Goal: Communication & Community: Answer question/provide support

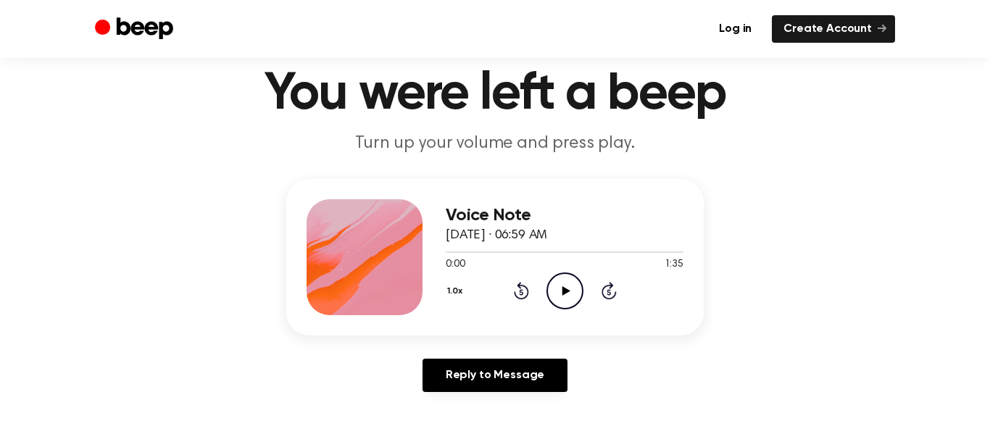
scroll to position [49, 0]
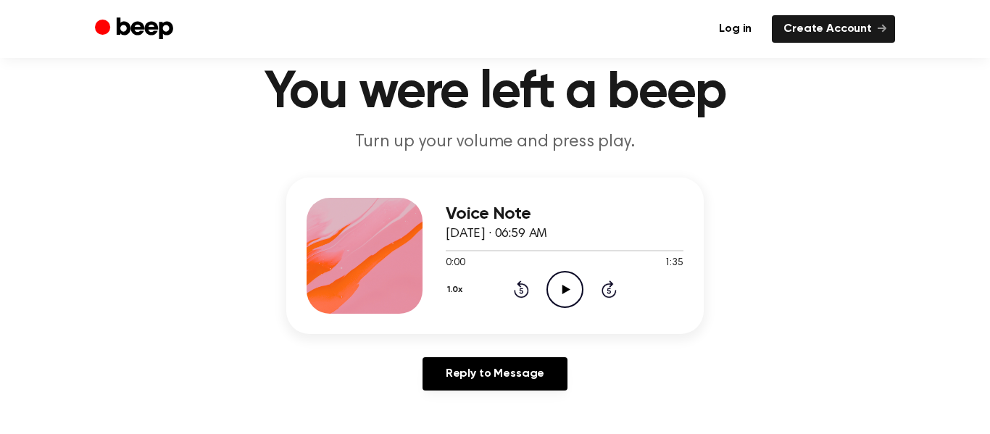
click at [559, 291] on icon "Play Audio" at bounding box center [564, 289] width 37 height 37
click at [559, 291] on icon "Pause Audio" at bounding box center [564, 289] width 37 height 37
click at [562, 288] on icon at bounding box center [566, 289] width 8 height 9
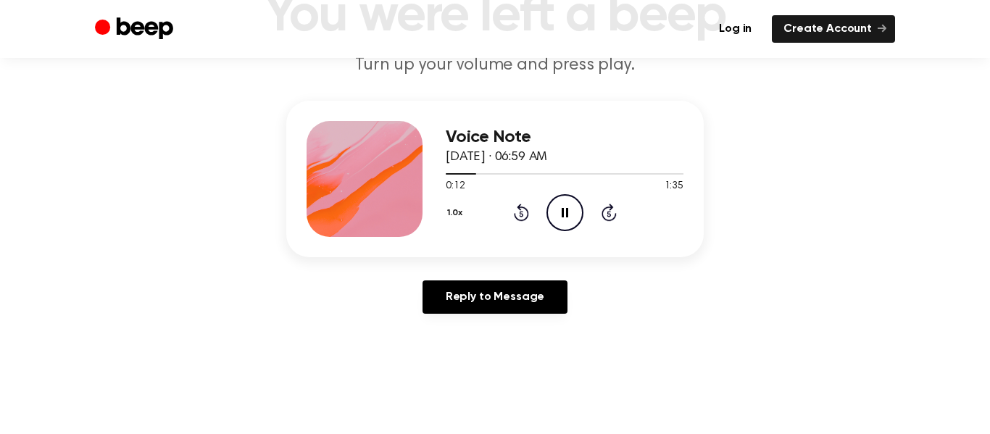
scroll to position [127, 0]
click at [562, 205] on icon "Pause Audio" at bounding box center [564, 211] width 37 height 37
click at [562, 205] on icon "Play Audio" at bounding box center [564, 211] width 37 height 37
click at [451, 212] on button "1.0x" at bounding box center [457, 212] width 22 height 25
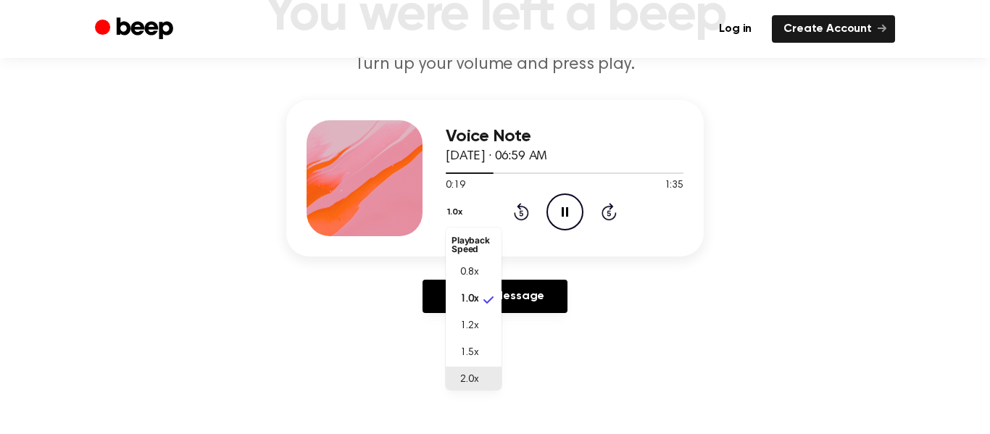
click at [479, 377] on li "2.0x" at bounding box center [474, 380] width 56 height 27
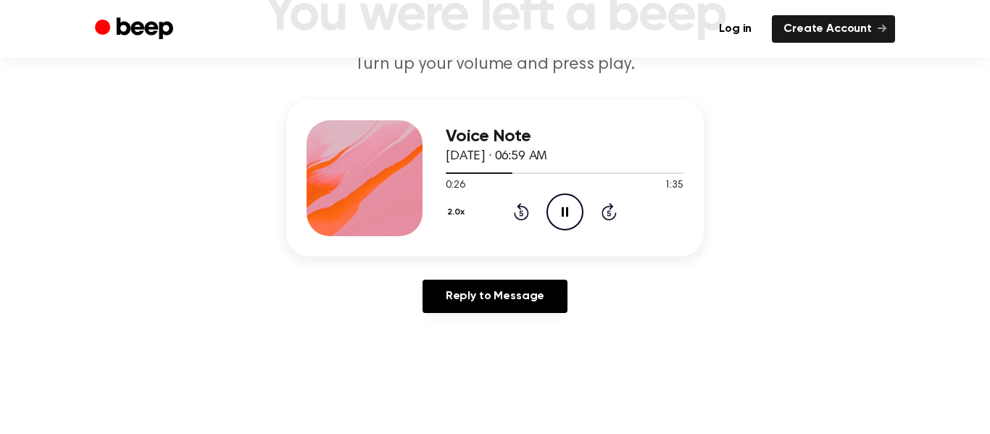
click at [458, 214] on button "2.0x" at bounding box center [458, 212] width 25 height 25
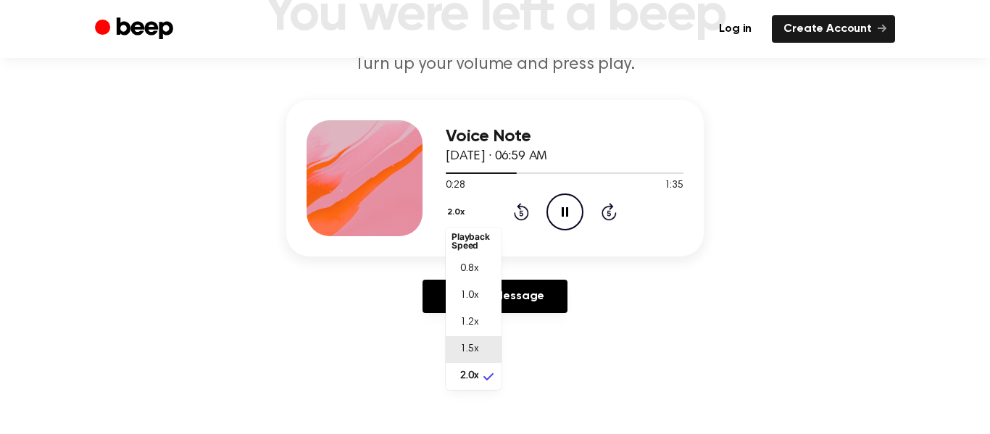
click at [476, 340] on li "1.5x" at bounding box center [474, 349] width 56 height 27
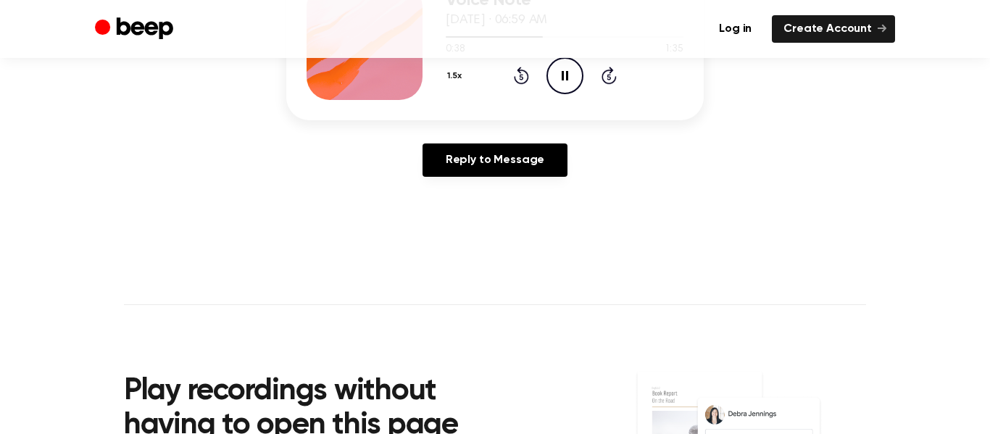
scroll to position [278, 0]
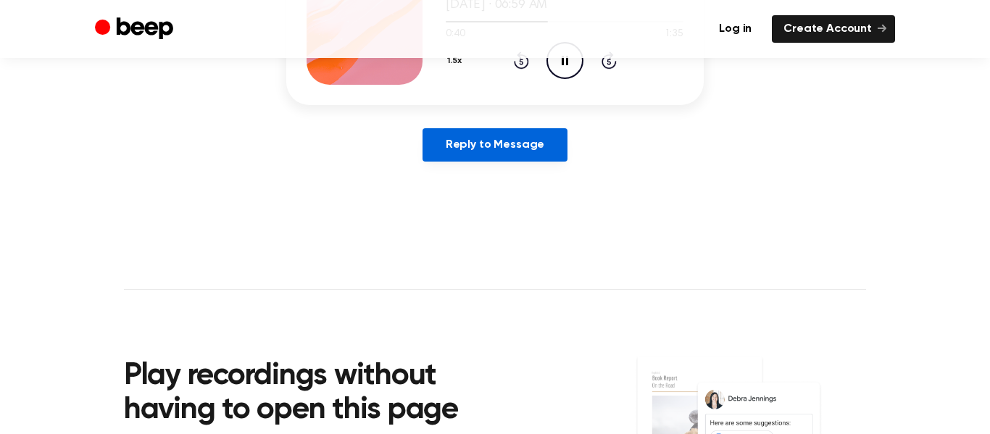
click at [511, 140] on link "Reply to Message" at bounding box center [494, 144] width 145 height 33
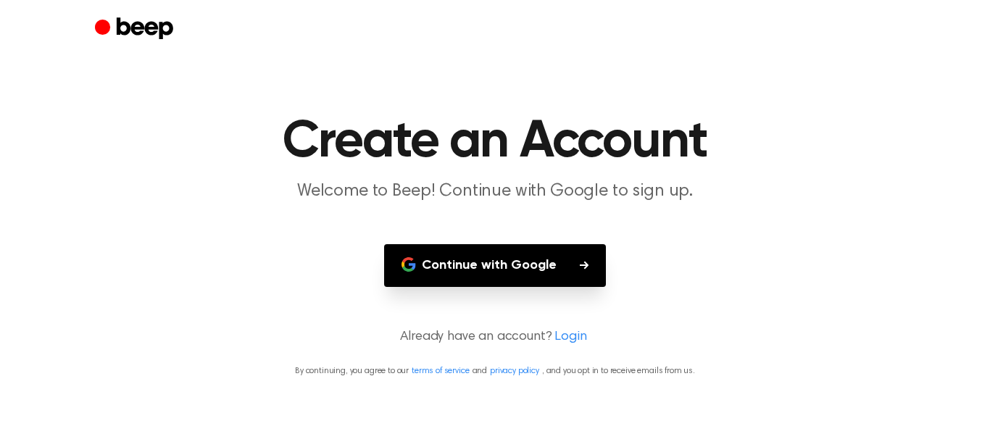
click at [552, 259] on button "Continue with Google" at bounding box center [495, 265] width 222 height 43
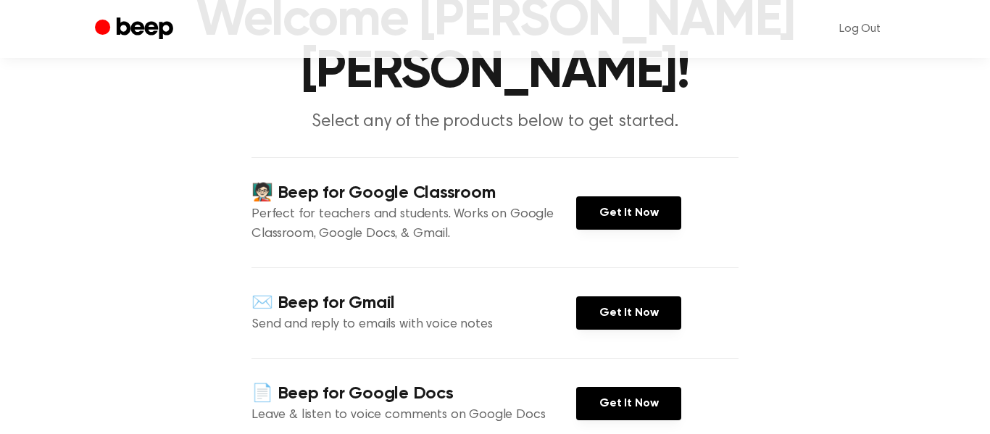
scroll to position [128, 0]
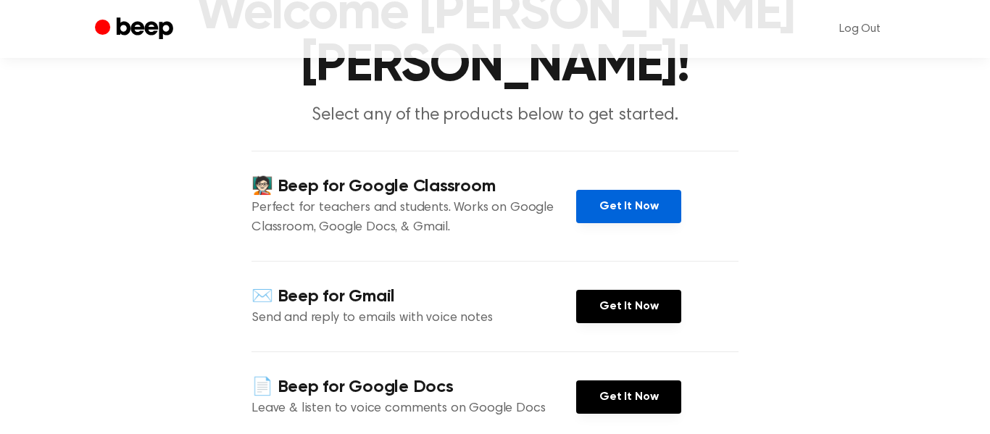
click at [603, 190] on link "Get It Now" at bounding box center [628, 206] width 105 height 33
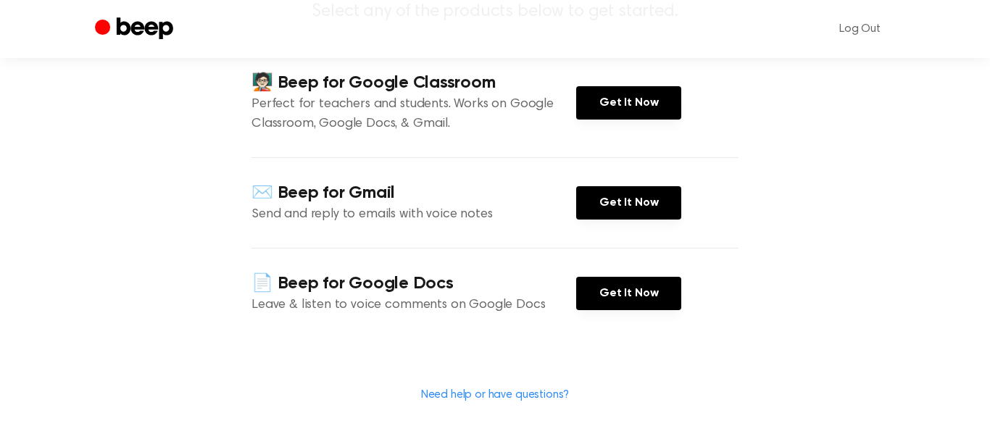
scroll to position [0, 0]
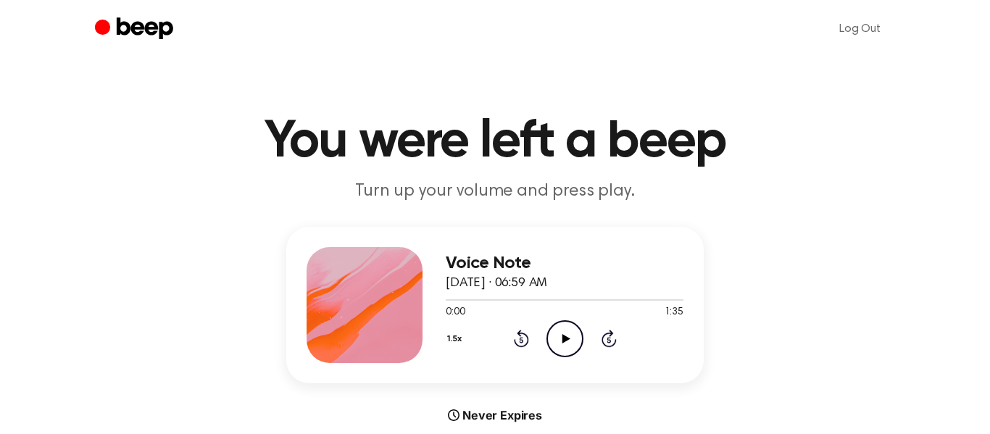
click at [564, 322] on icon "Play Audio" at bounding box center [564, 338] width 37 height 37
click at [575, 331] on icon "Play Audio" at bounding box center [564, 338] width 37 height 37
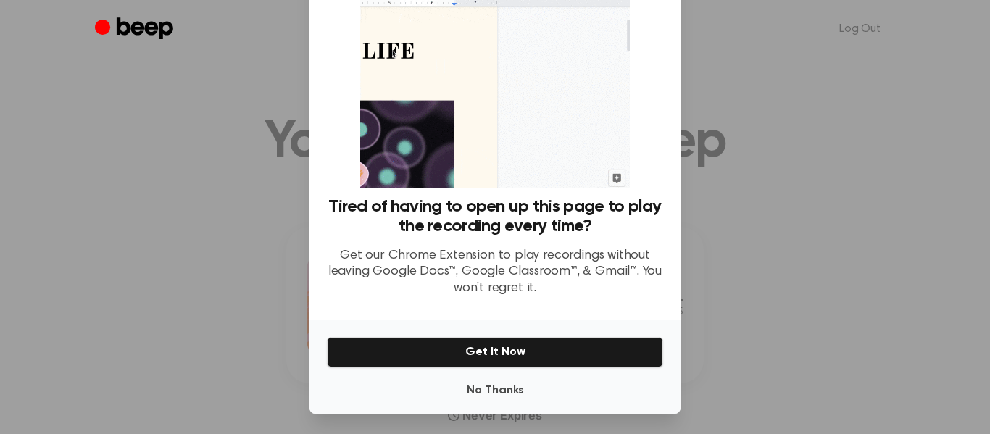
scroll to position [87, 0]
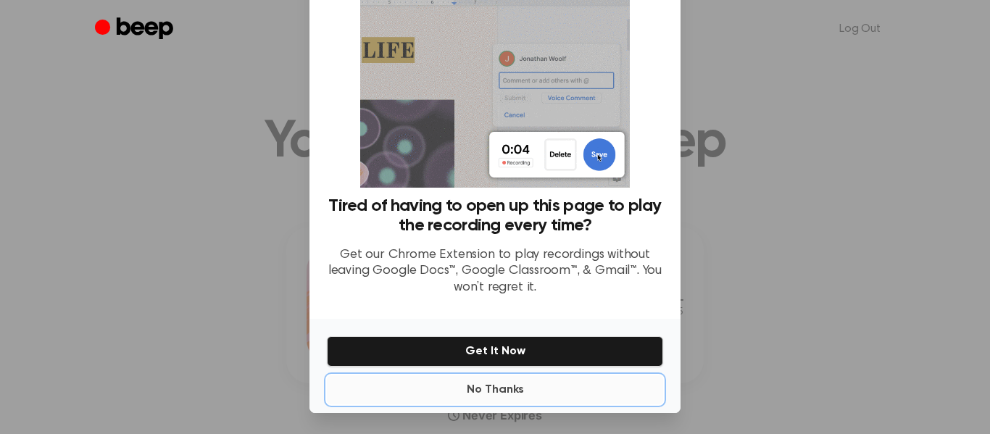
click at [485, 397] on button "No Thanks" at bounding box center [495, 389] width 336 height 29
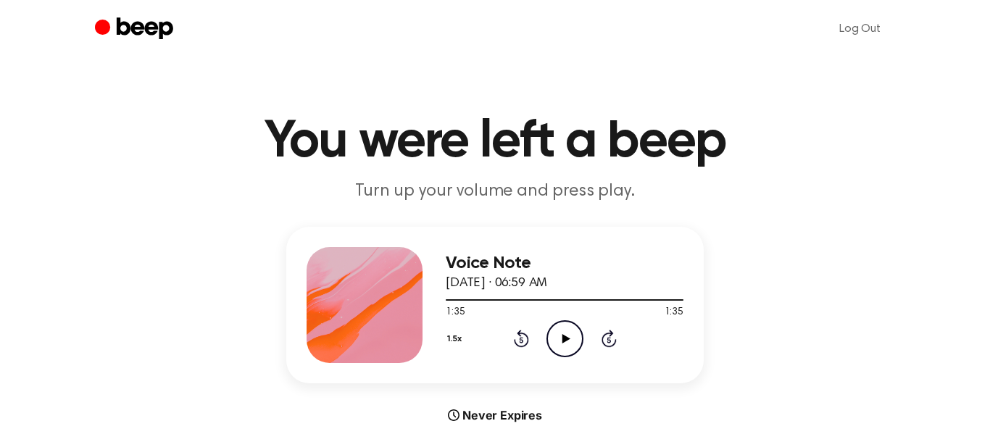
click at [555, 338] on icon "Play Audio" at bounding box center [564, 338] width 37 height 37
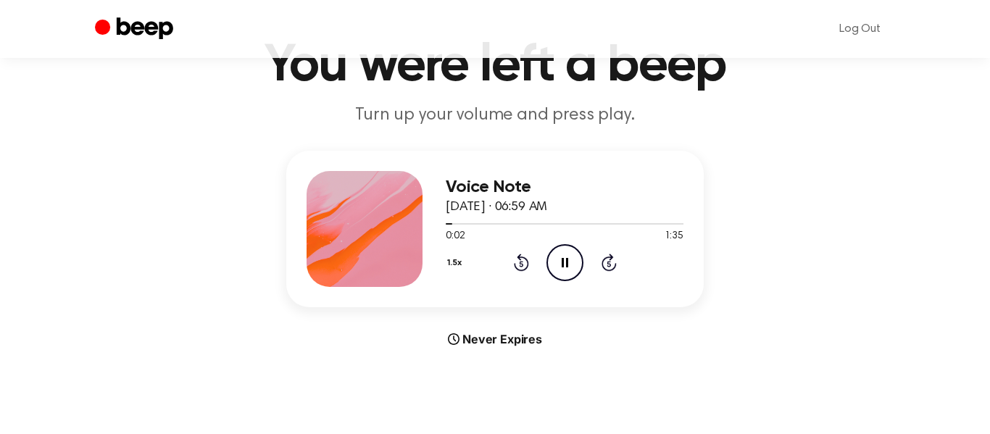
scroll to position [83, 0]
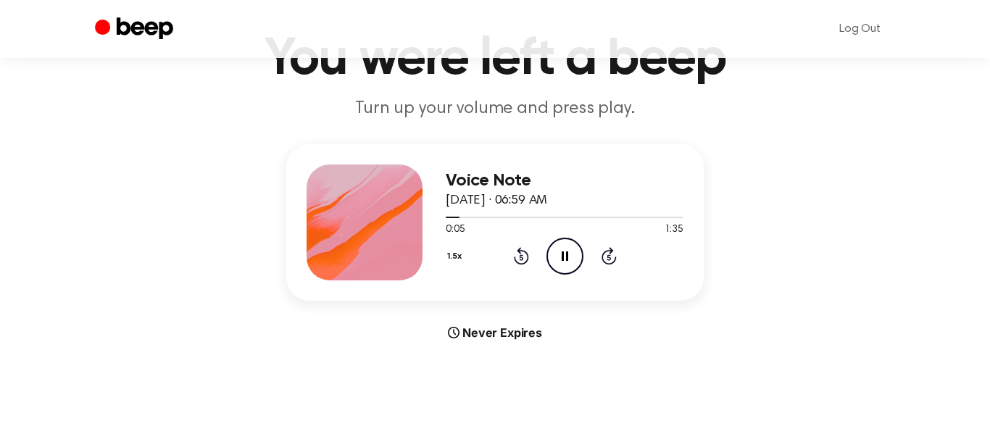
click at [449, 249] on button "1.5x" at bounding box center [457, 256] width 22 height 25
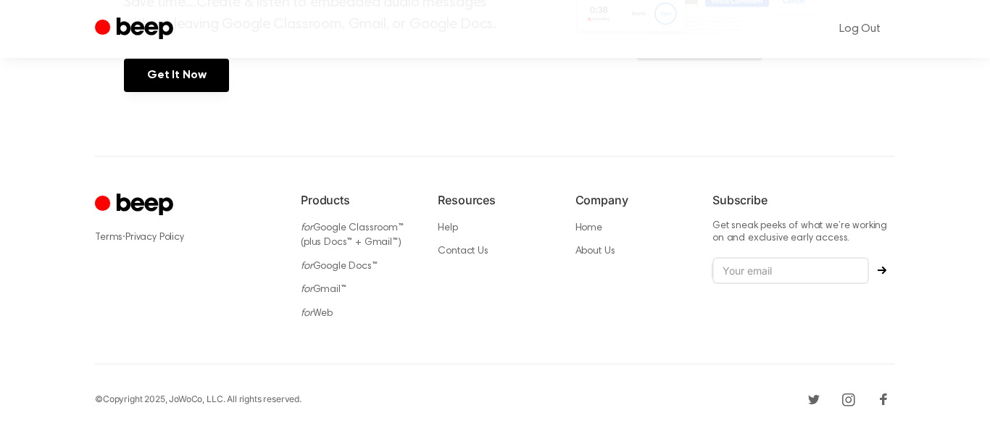
scroll to position [0, 0]
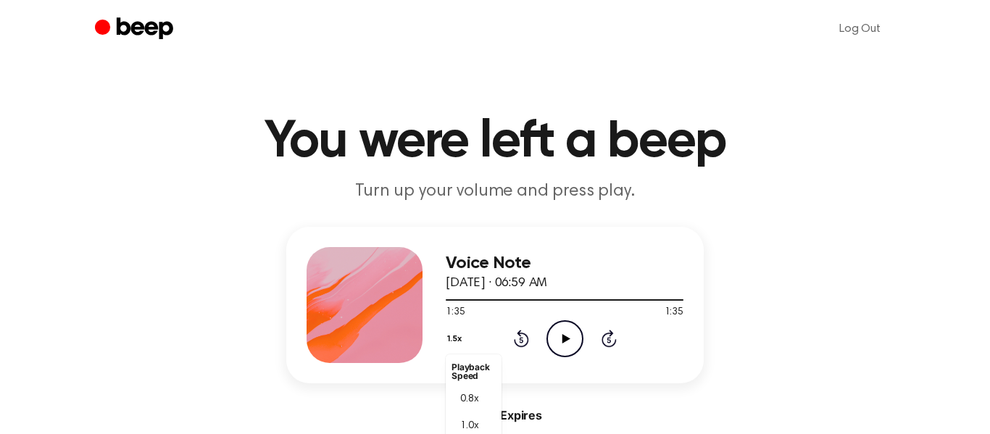
click at [697, 270] on div "Voice Note [DATE] · 06:59 AM 1:35 1:35 Your browser does not support the [objec…" at bounding box center [494, 305] width 417 height 157
